Goal: Entertainment & Leisure: Consume media (video, audio)

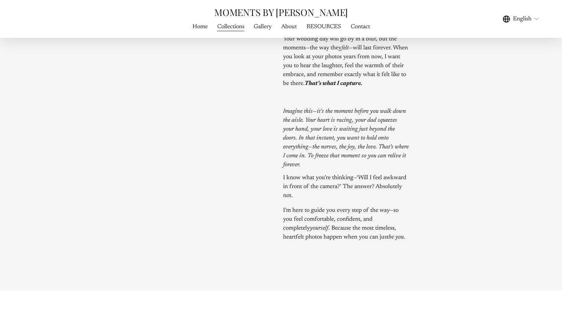
scroll to position [875, 0]
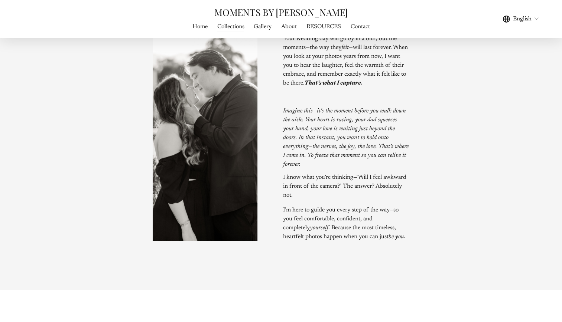
click at [267, 30] on span "Gallery" at bounding box center [263, 26] width 18 height 9
click at [0, 0] on span "WEDDING FILMS" at bounding box center [0, 0] width 0 height 0
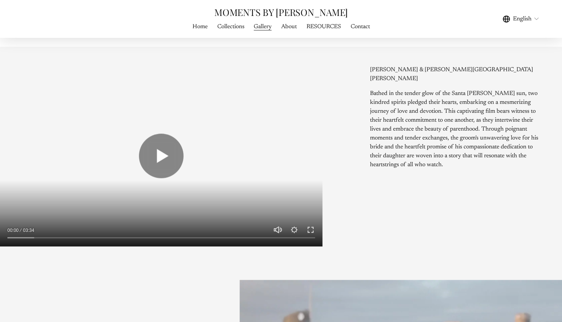
scroll to position [416, 0]
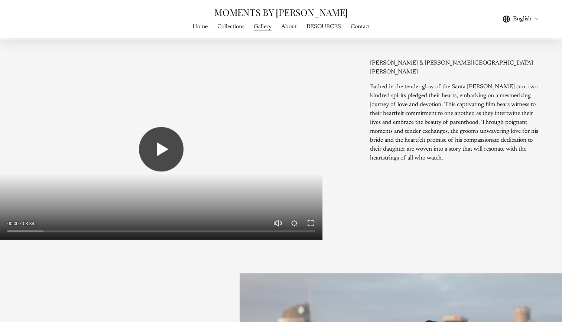
click at [178, 147] on button "Play" at bounding box center [161, 149] width 45 height 45
click at [317, 233] on div at bounding box center [161, 229] width 322 height 21
click at [313, 229] on input "Seek" at bounding box center [160, 231] width 307 height 5
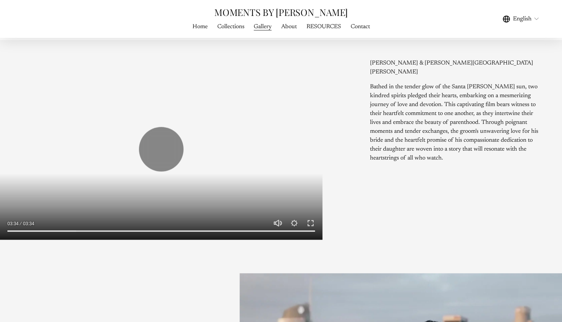
click at [311, 225] on button "Exit fullscreen Enter fullscreen" at bounding box center [310, 223] width 9 height 9
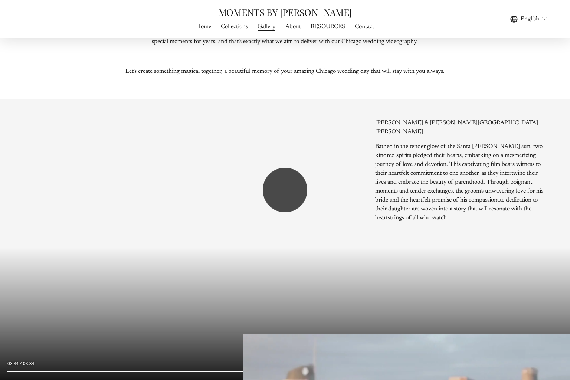
click at [277, 189] on button "Play" at bounding box center [285, 190] width 45 height 45
click at [179, 186] on div at bounding box center [285, 190] width 570 height 380
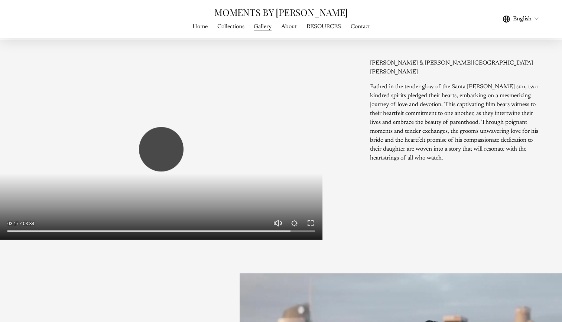
click at [164, 147] on button "Play" at bounding box center [161, 149] width 45 height 45
type input "*****"
